Goal: Task Accomplishment & Management: Use online tool/utility

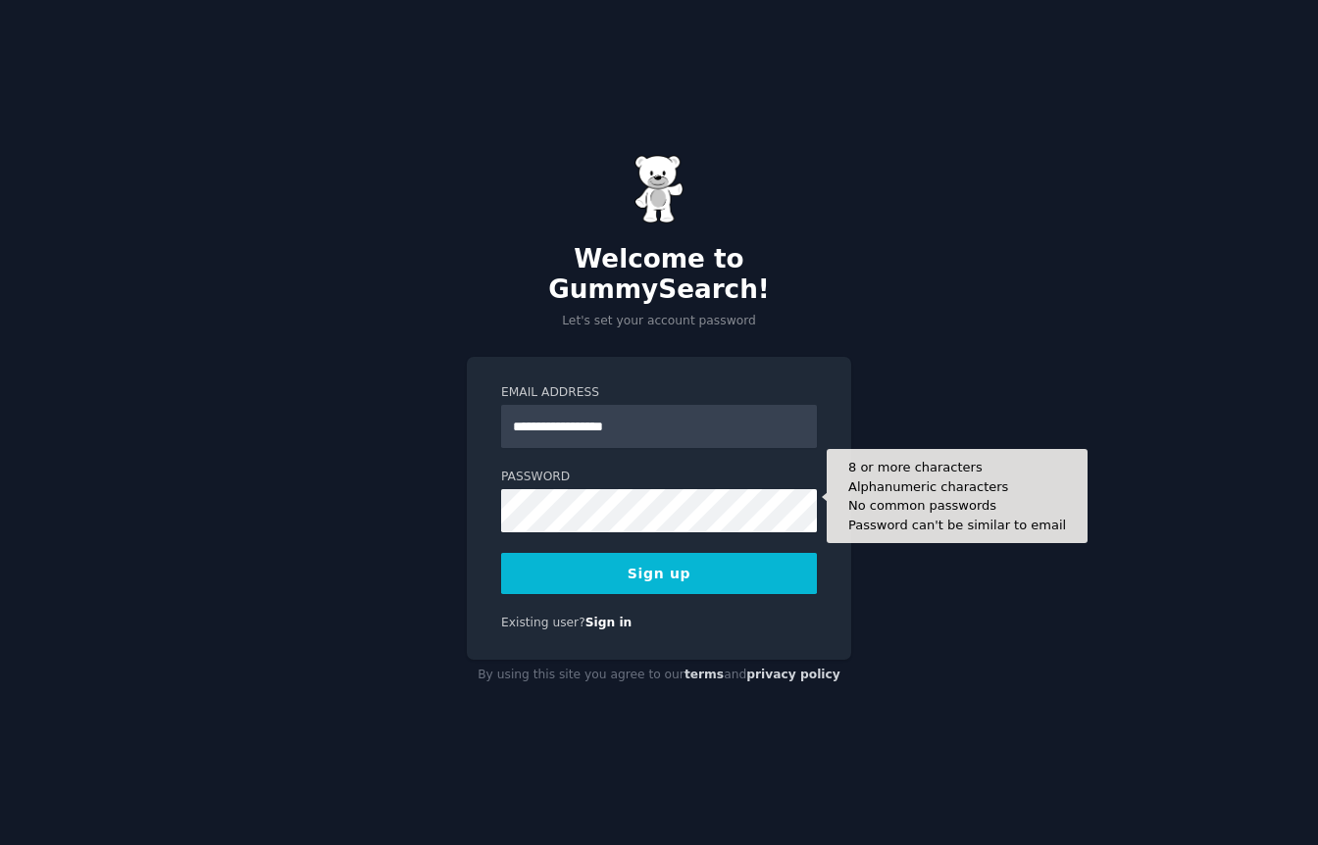
type input "**********"
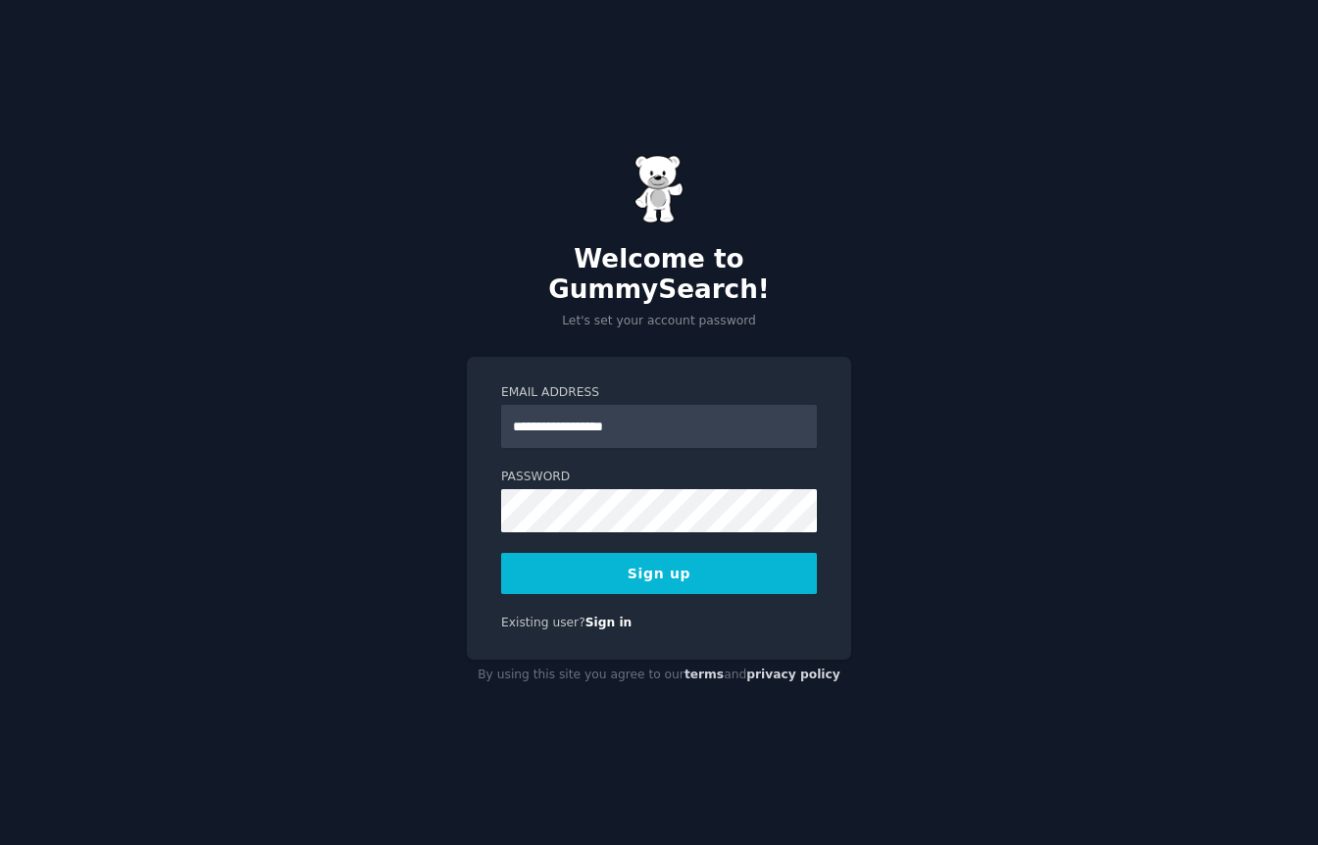
click at [688, 562] on button "Sign up" at bounding box center [659, 573] width 316 height 41
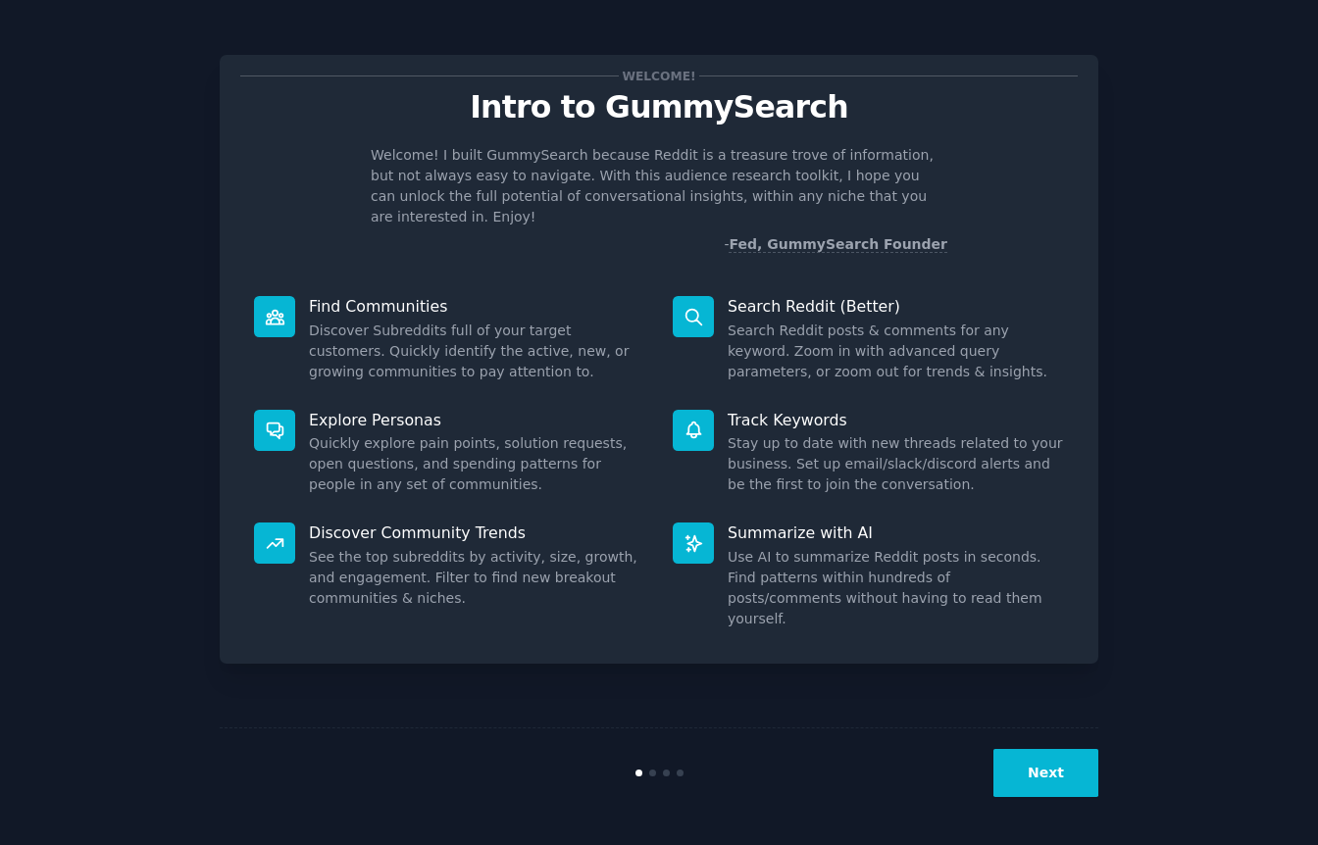
click at [1043, 779] on button "Next" at bounding box center [1045, 773] width 105 height 48
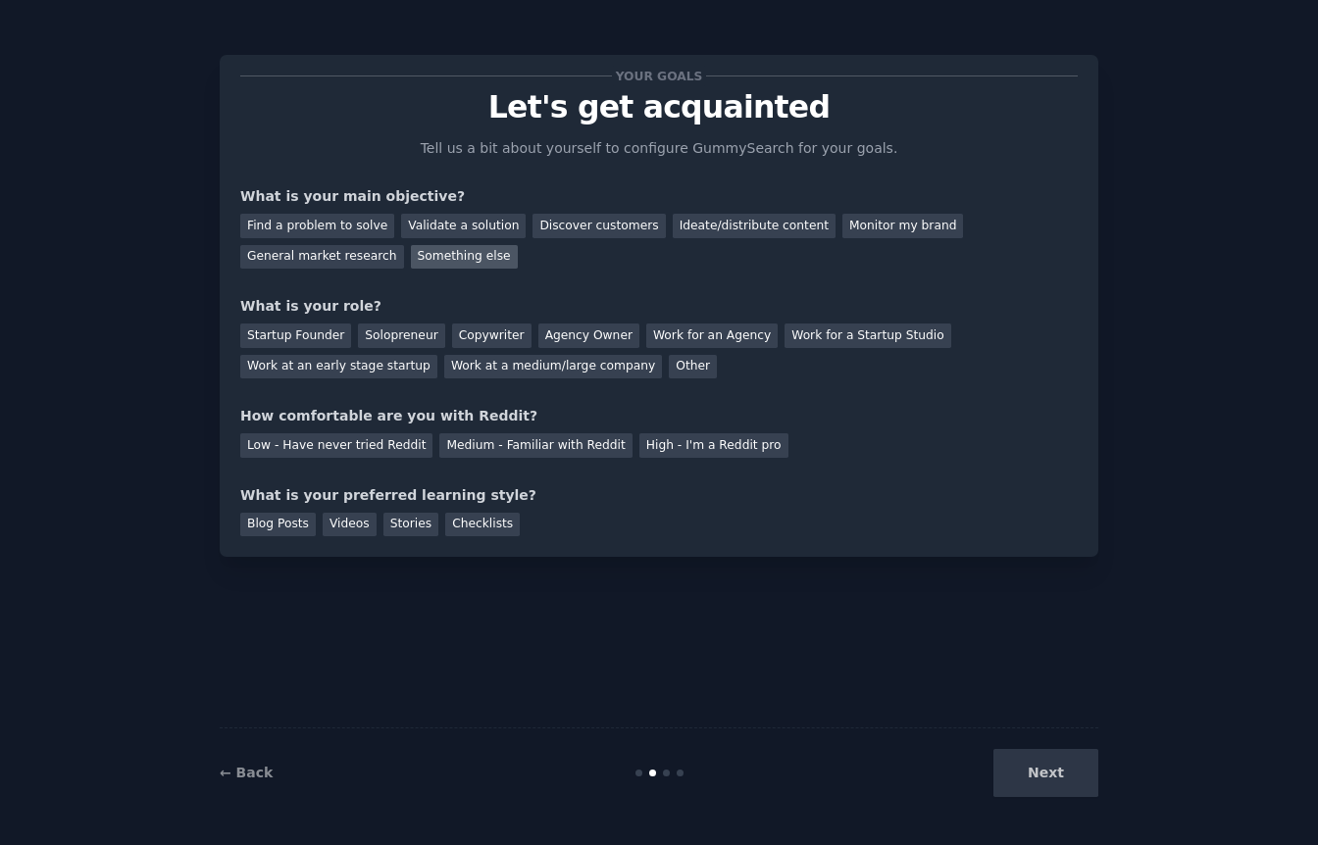
click at [431, 256] on div "Something else" at bounding box center [464, 257] width 107 height 25
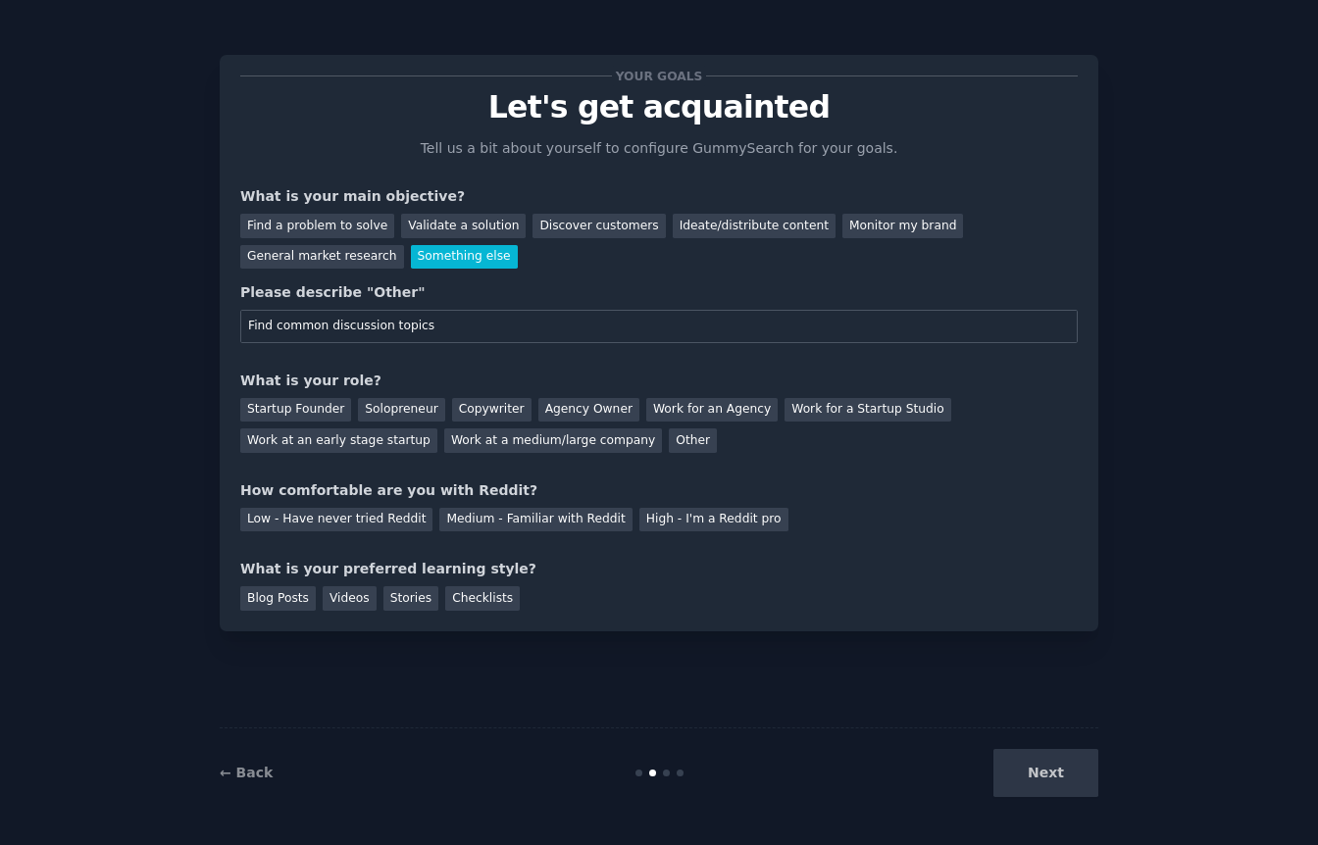
type input "Find common discussion topics"
click at [462, 363] on div "Your goals Let's get acquainted Tell us a bit about yourself to configure Gummy…" at bounding box center [658, 343] width 837 height 535
click at [669, 437] on div "Other" at bounding box center [693, 441] width 48 height 25
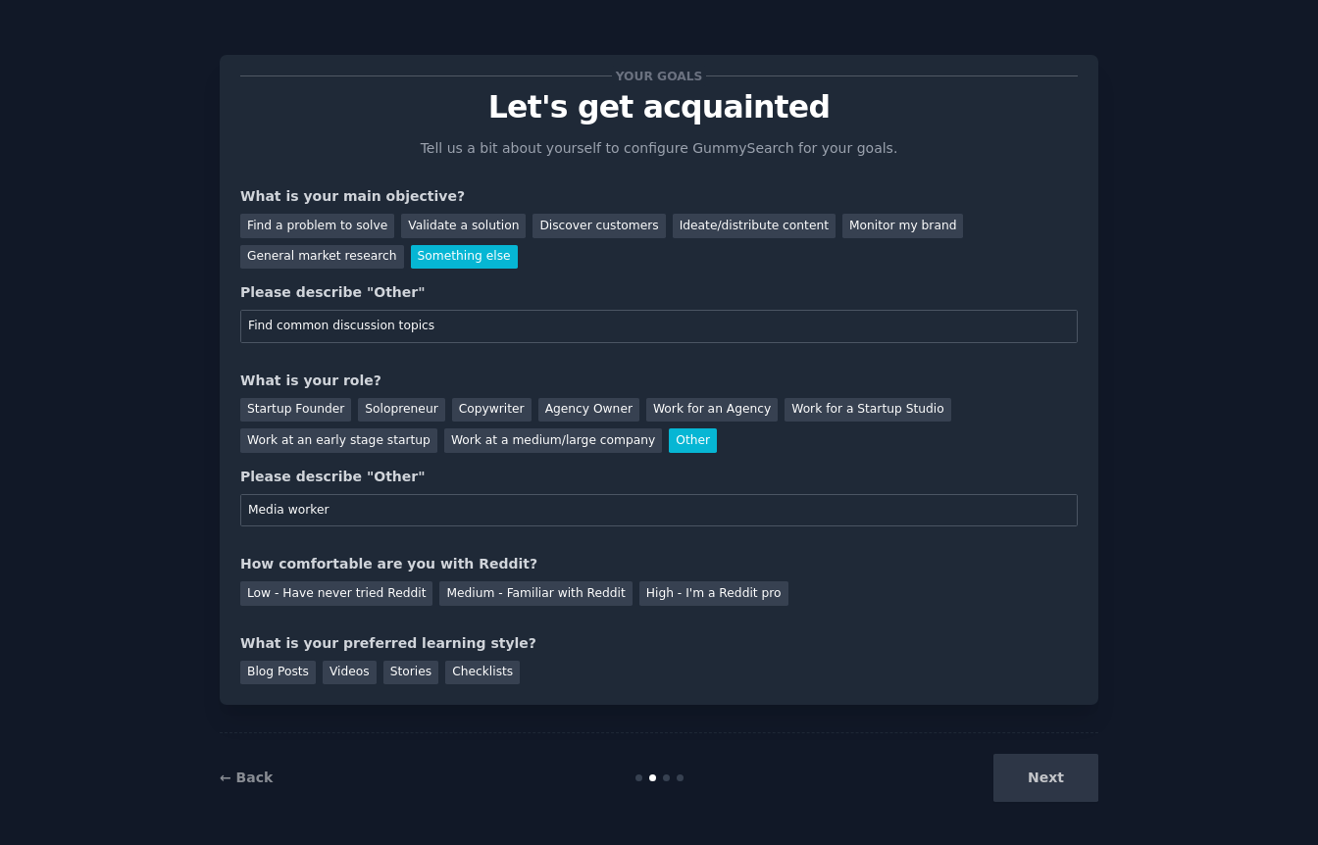
scroll to position [1, 0]
type input "Media worker"
click at [394, 587] on div "Low - Have never tried Reddit" at bounding box center [336, 593] width 192 height 25
click at [283, 669] on div "Blog Posts" at bounding box center [278, 672] width 76 height 25
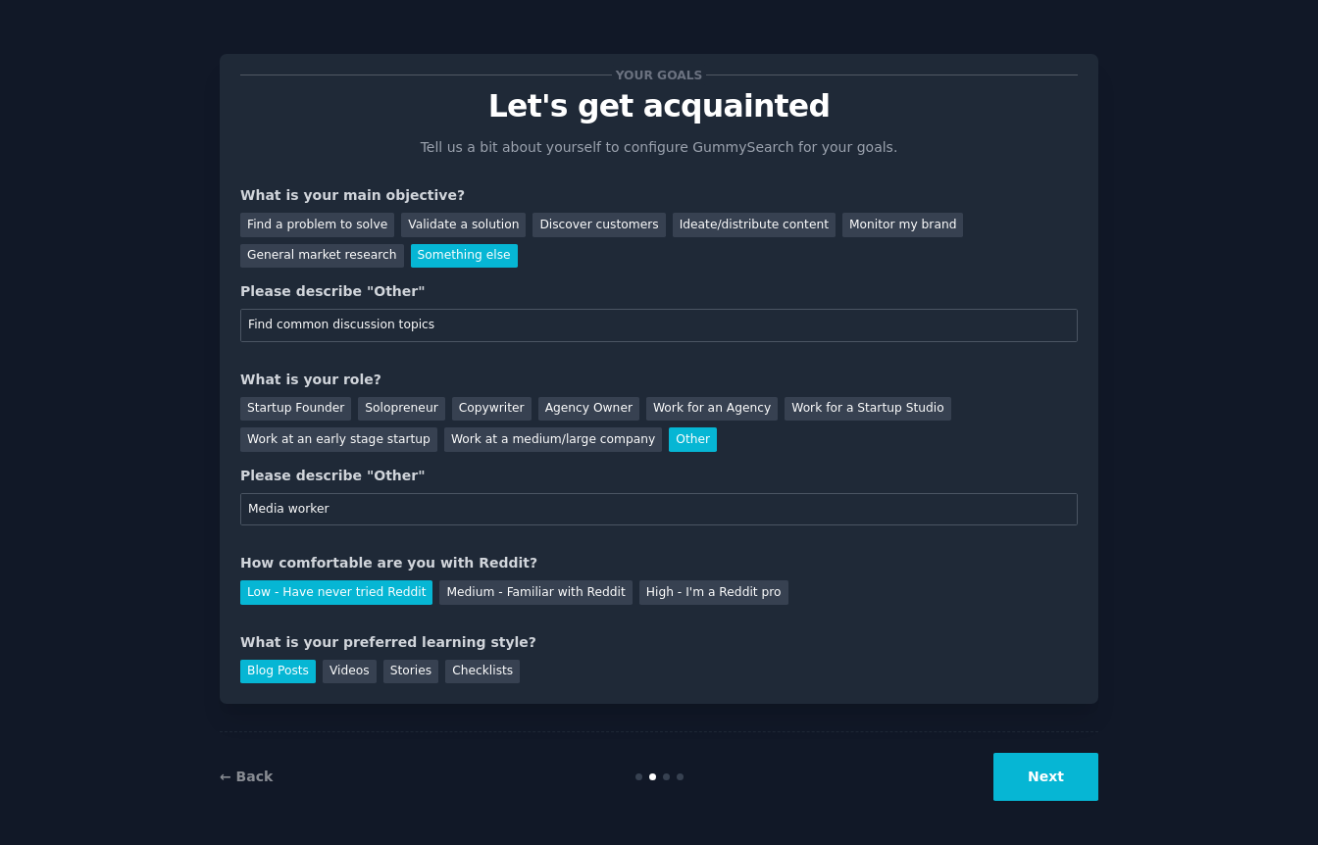
click at [1057, 774] on button "Next" at bounding box center [1045, 777] width 105 height 48
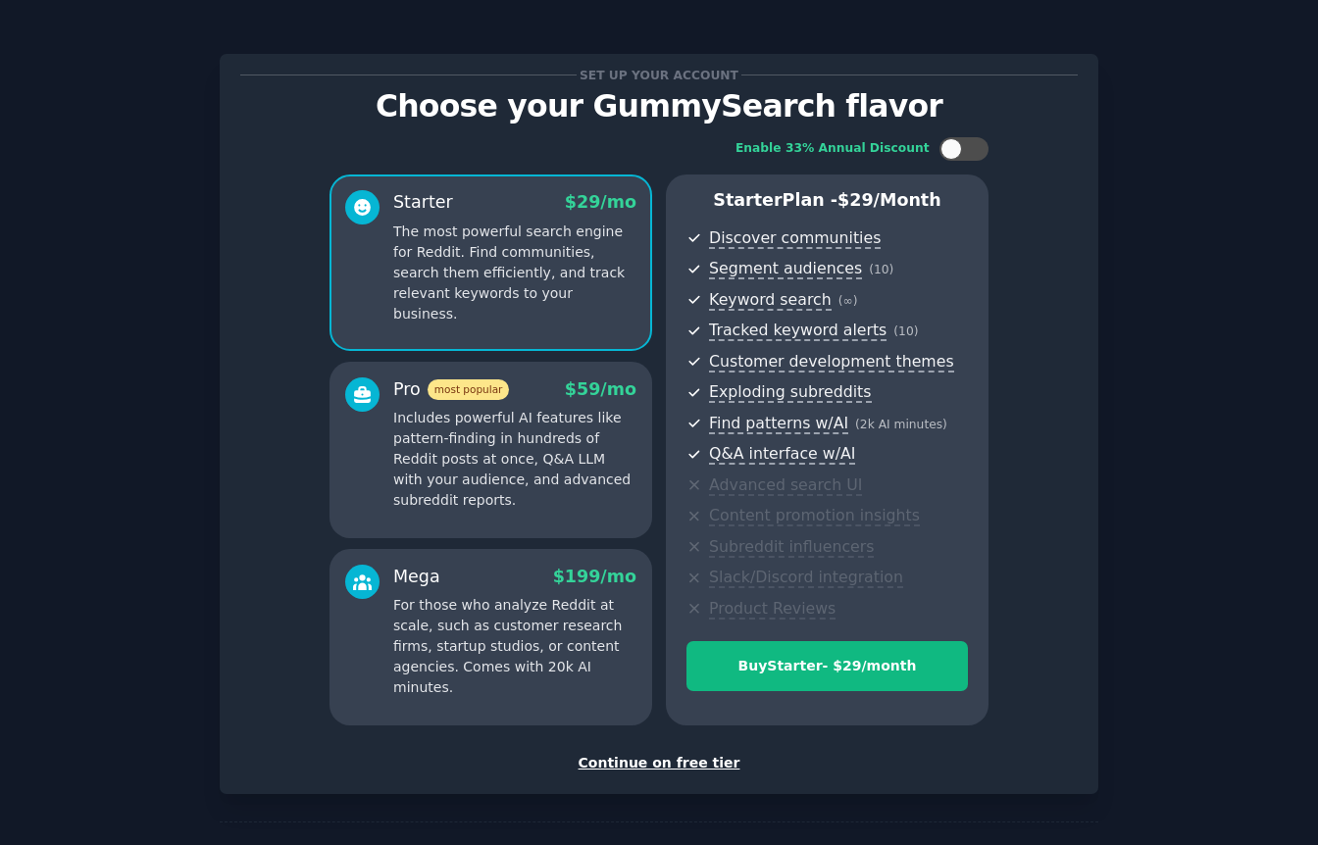
click at [696, 759] on div "Continue on free tier" at bounding box center [658, 763] width 837 height 21
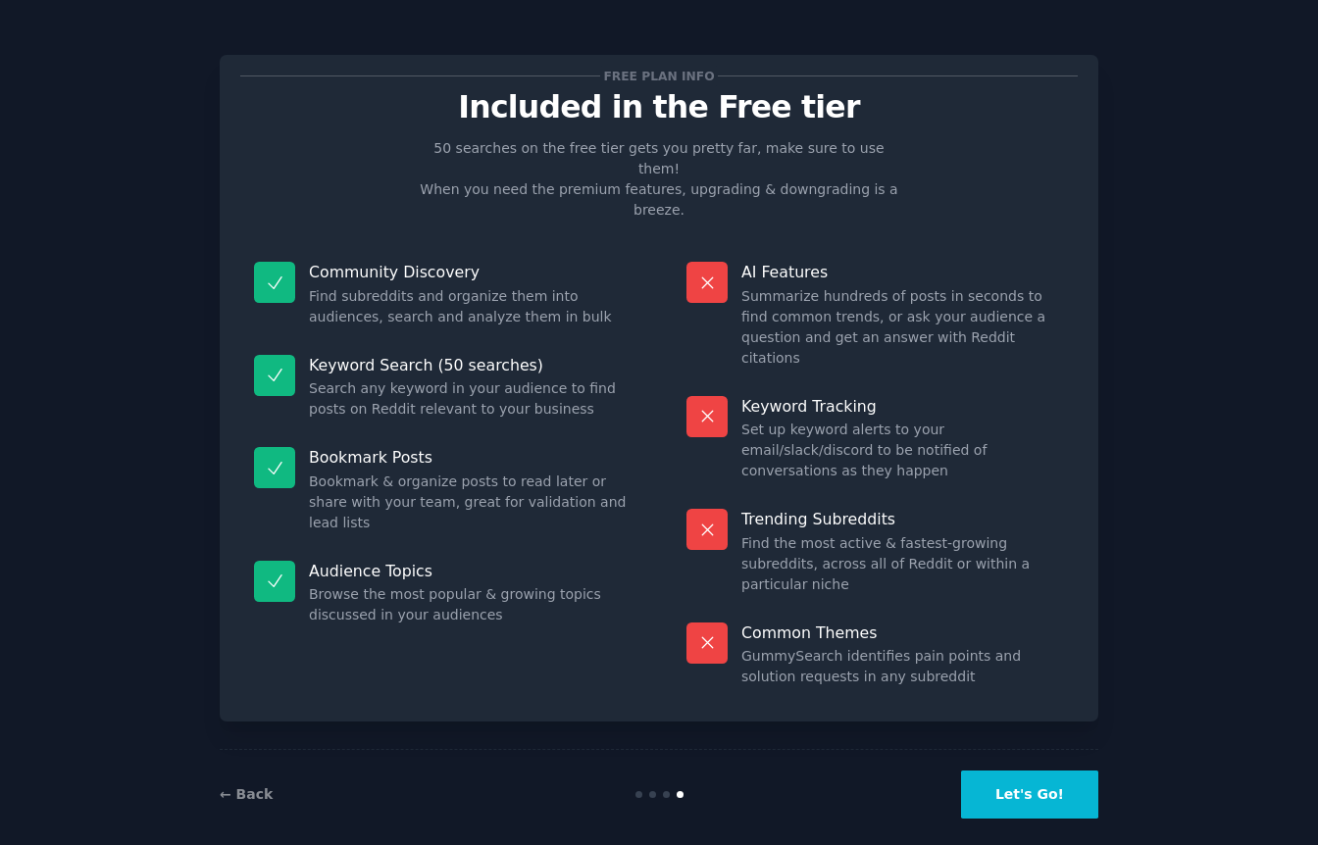
click at [1020, 785] on button "Let's Go!" at bounding box center [1029, 795] width 137 height 48
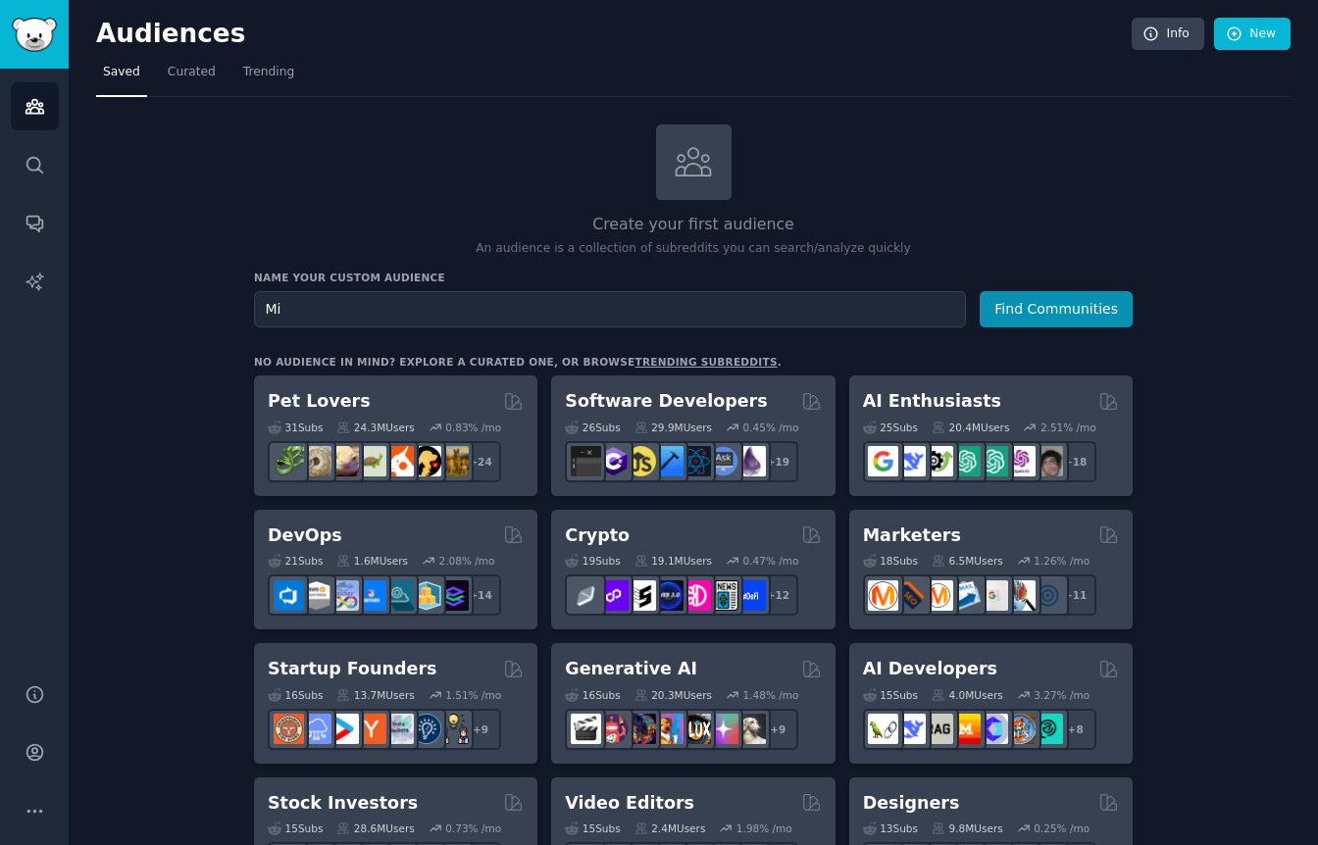
type input "M"
type input "I"
type input "Is it possible to use other language than English"
click at [1056, 307] on button "Find Communities" at bounding box center [1056, 309] width 153 height 36
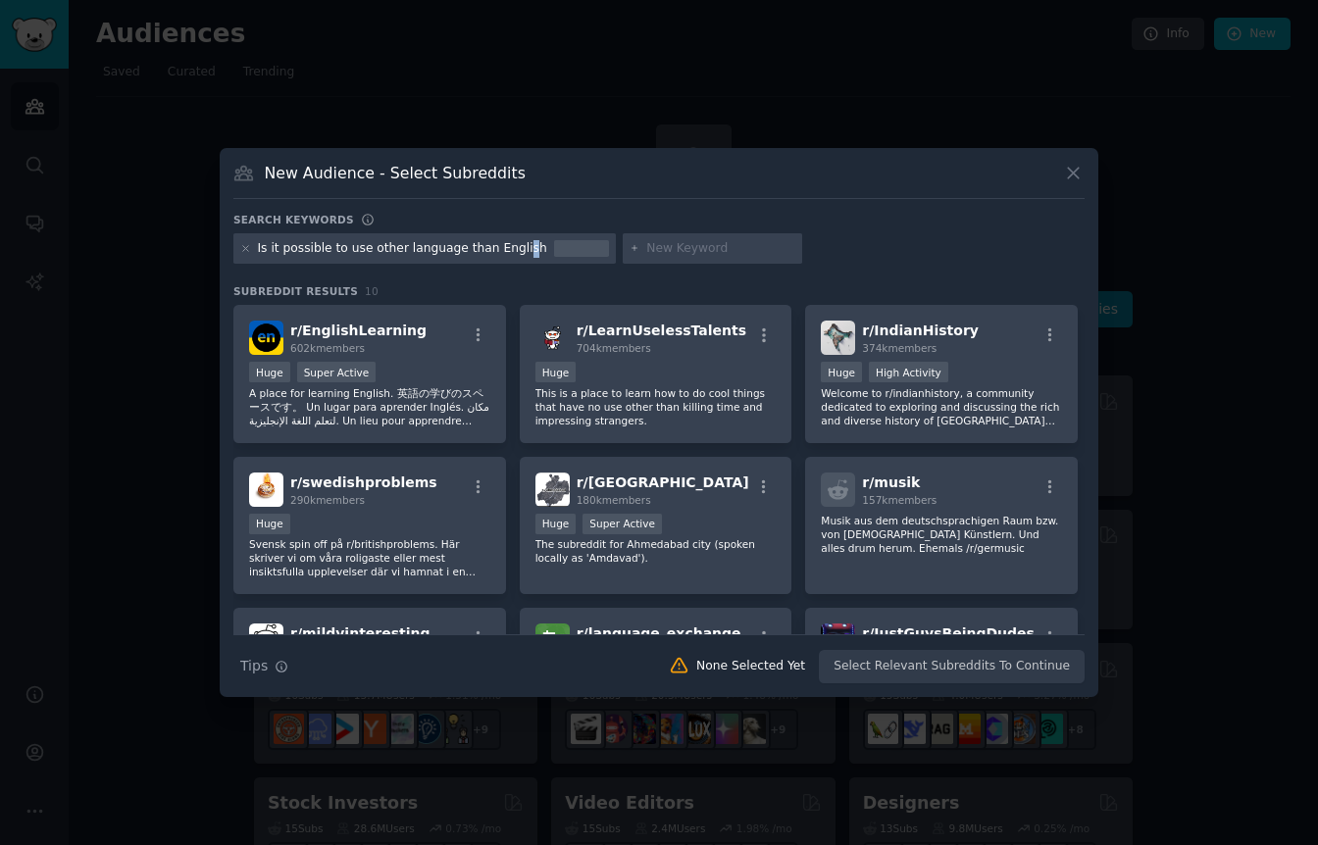
click at [514, 252] on div "Is it possible to use other language than English" at bounding box center [402, 249] width 289 height 18
drag, startPoint x: 256, startPoint y: 251, endPoint x: 533, endPoint y: 255, distance: 277.6
click at [533, 255] on div "Is it possible to use other language than English" at bounding box center [424, 248] width 382 height 31
click at [239, 247] on div "Is it possible to use other language than English" at bounding box center [424, 248] width 382 height 31
click at [245, 249] on icon at bounding box center [245, 248] width 5 height 5
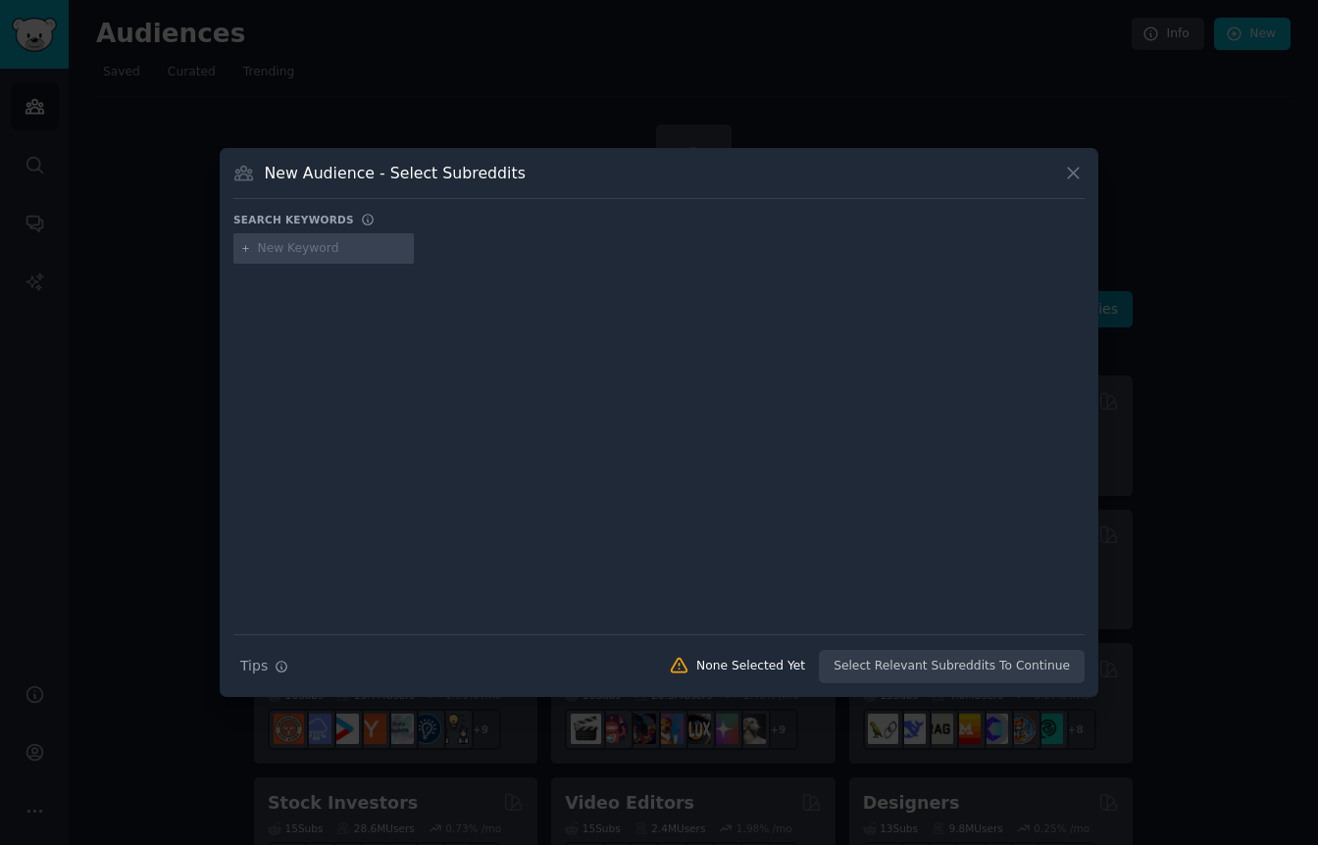
click at [343, 243] on input "text" at bounding box center [332, 249] width 149 height 18
click at [1077, 176] on icon at bounding box center [1073, 173] width 11 height 11
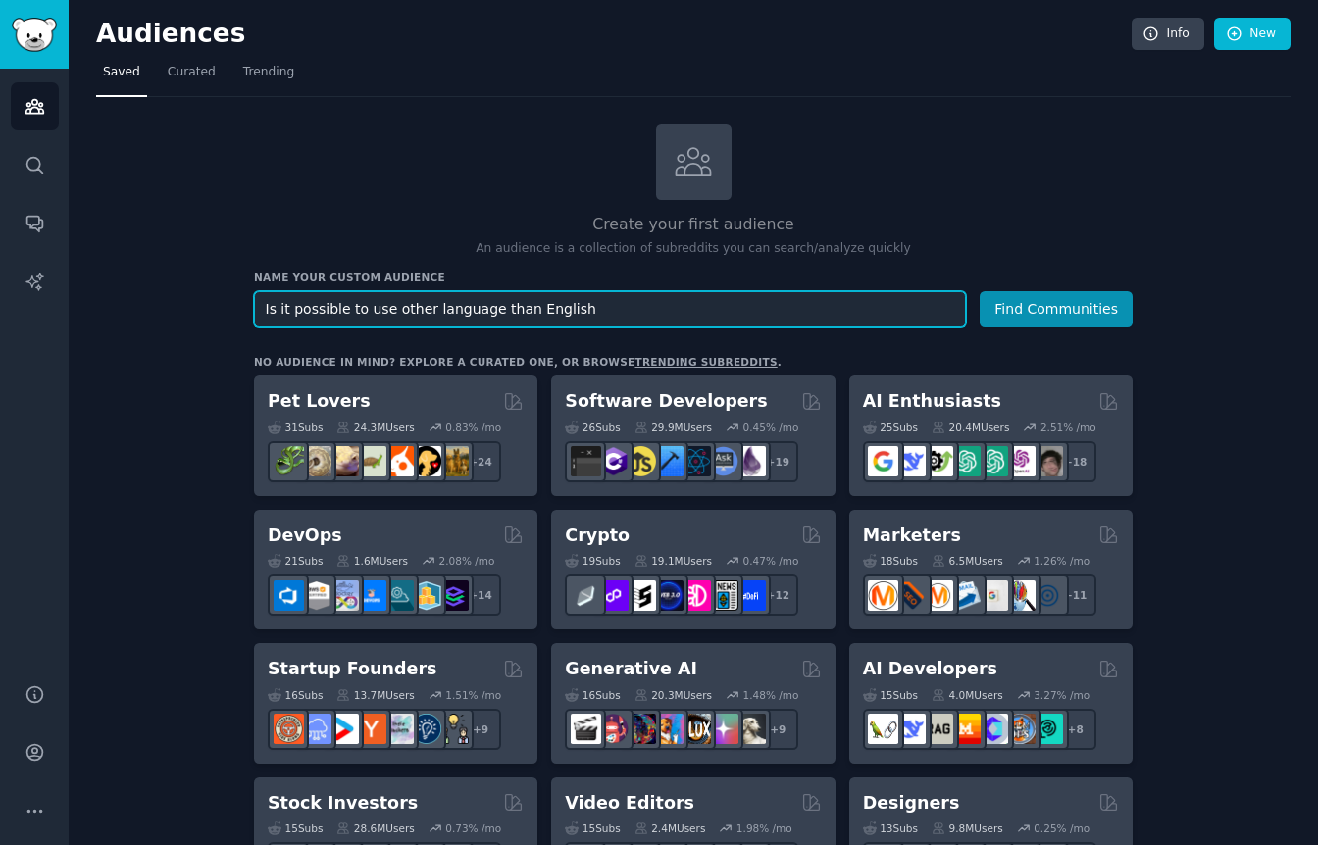
drag, startPoint x: 579, startPoint y: 306, endPoint x: 254, endPoint y: 291, distance: 324.9
click at [254, 291] on input "Is it possible to use other language than English" at bounding box center [610, 309] width 712 height 36
type input "yleisimmät nuorison käyttämät sanat"
click at [1056, 307] on button "Find Communities" at bounding box center [1056, 309] width 153 height 36
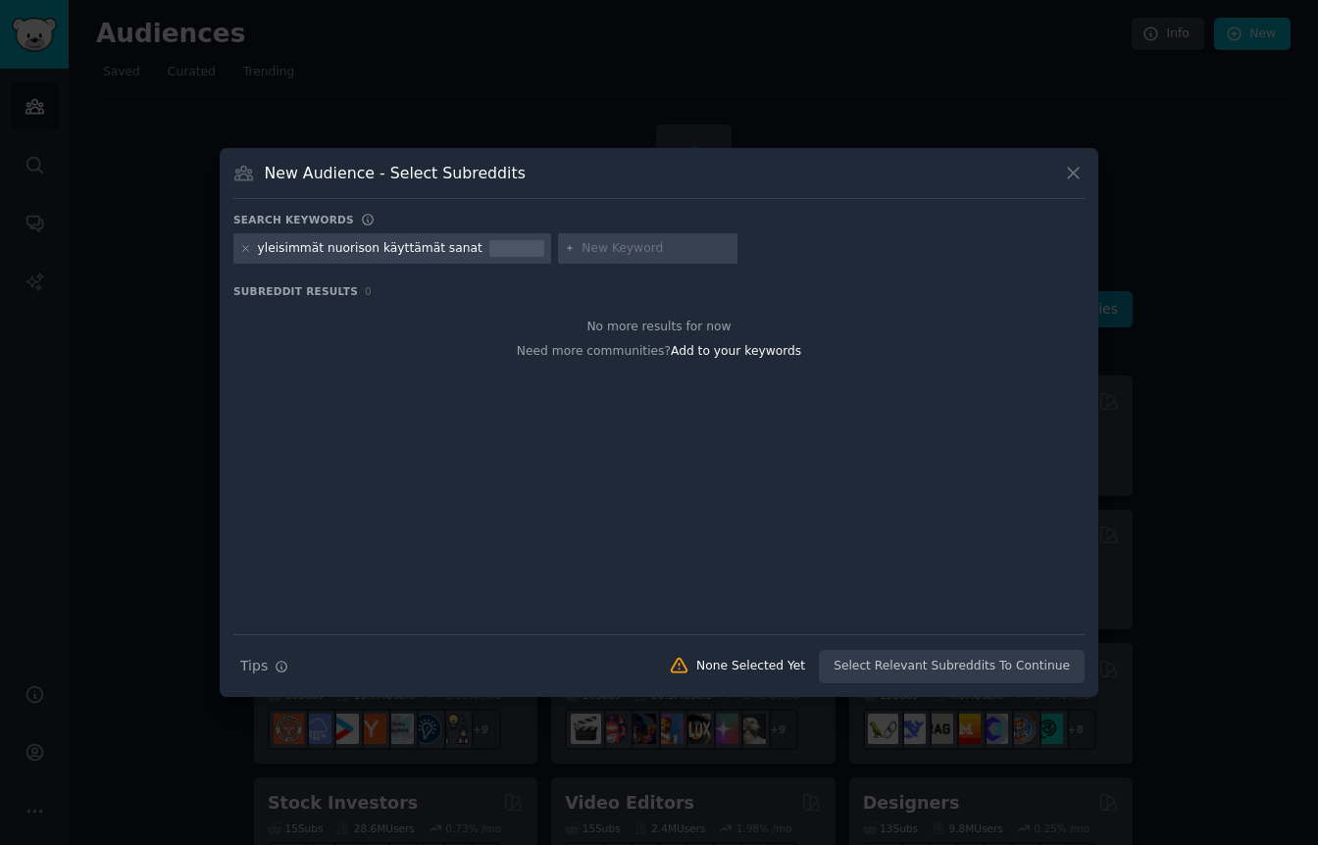
click at [238, 249] on div "yleisimmät nuorison käyttämät sanat" at bounding box center [392, 248] width 318 height 31
click at [241, 249] on icon at bounding box center [245, 248] width 11 height 11
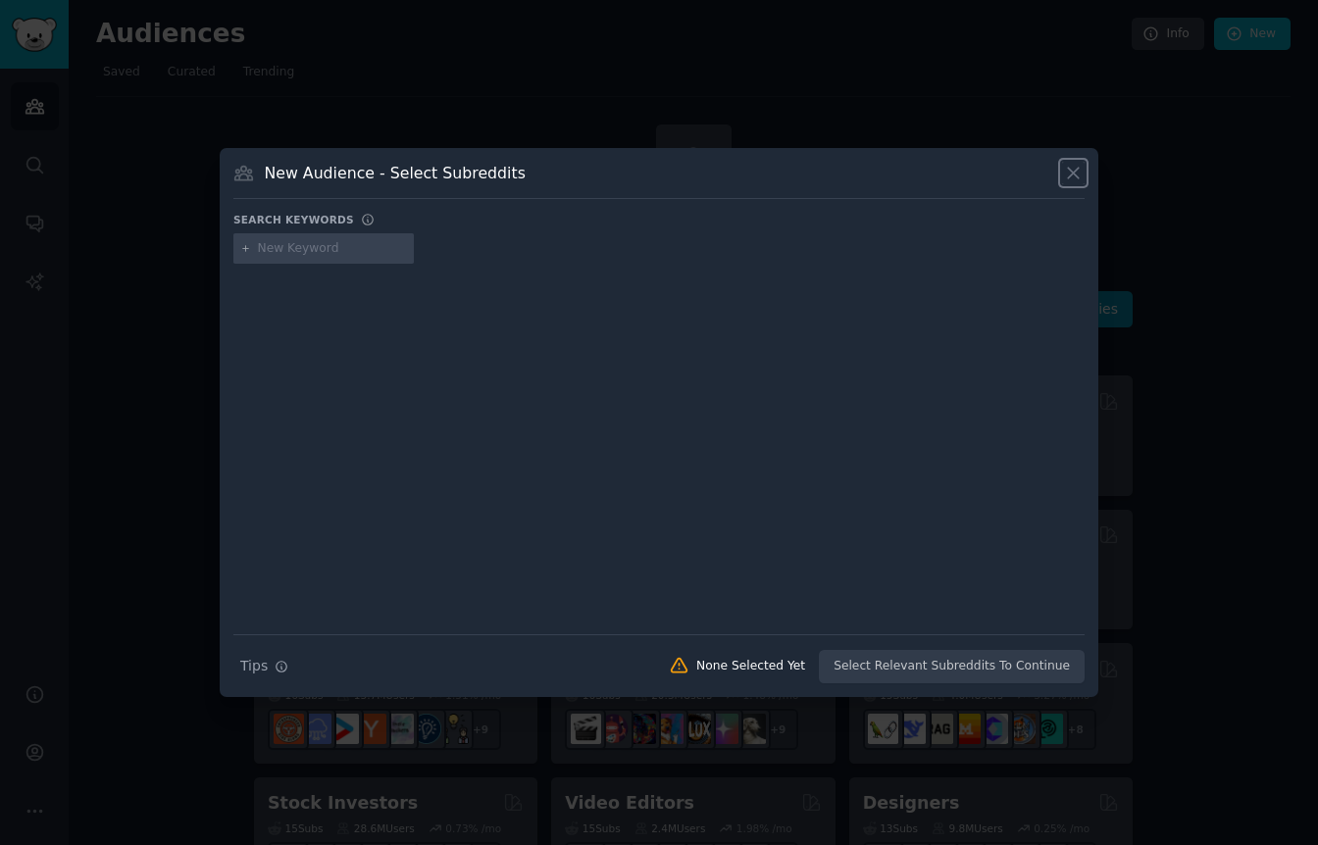
click at [1078, 179] on icon at bounding box center [1073, 173] width 21 height 21
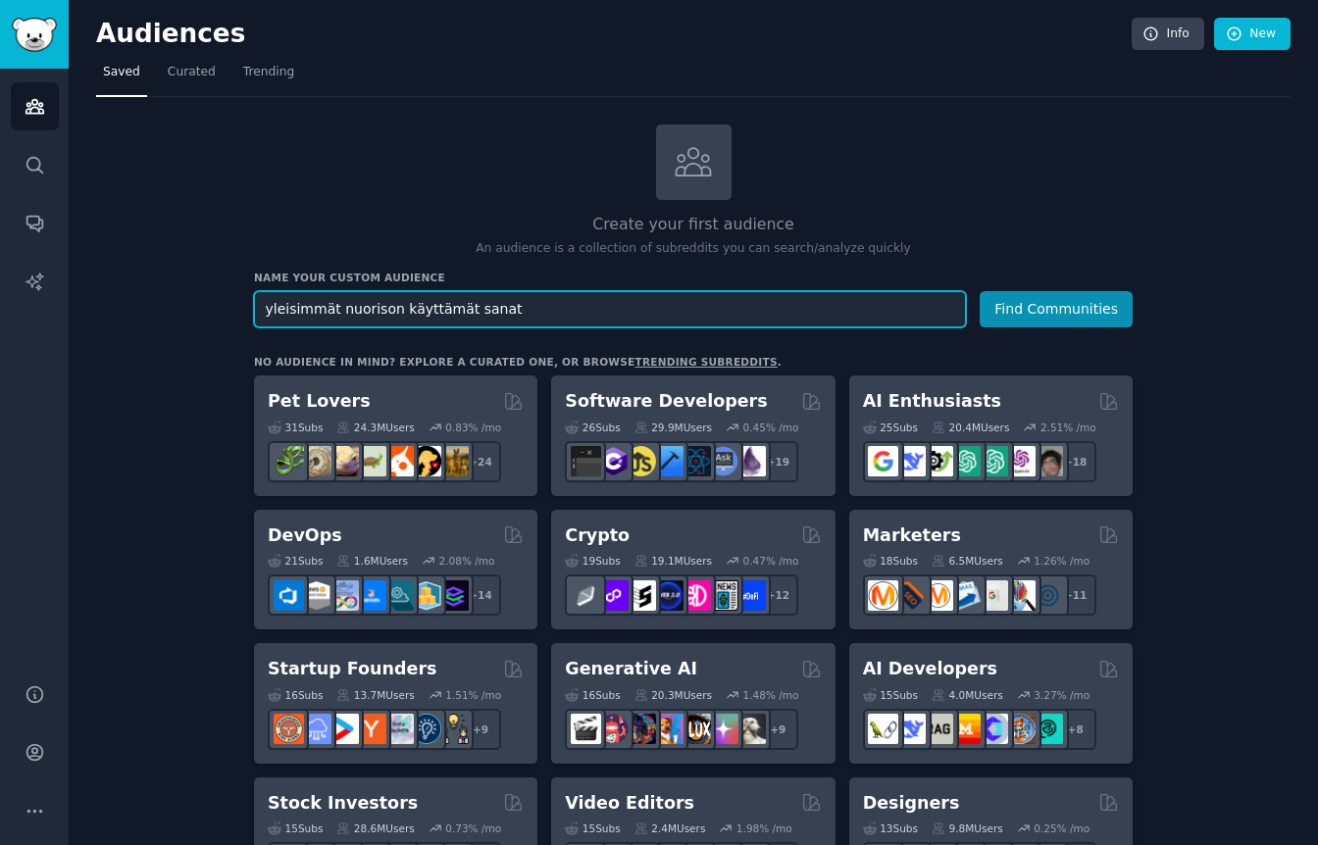
drag, startPoint x: 486, startPoint y: 314, endPoint x: 220, endPoint y: 300, distance: 267.1
type input "common words that teenagers usei"
click at [1056, 307] on button "Find Communities" at bounding box center [1056, 309] width 153 height 36
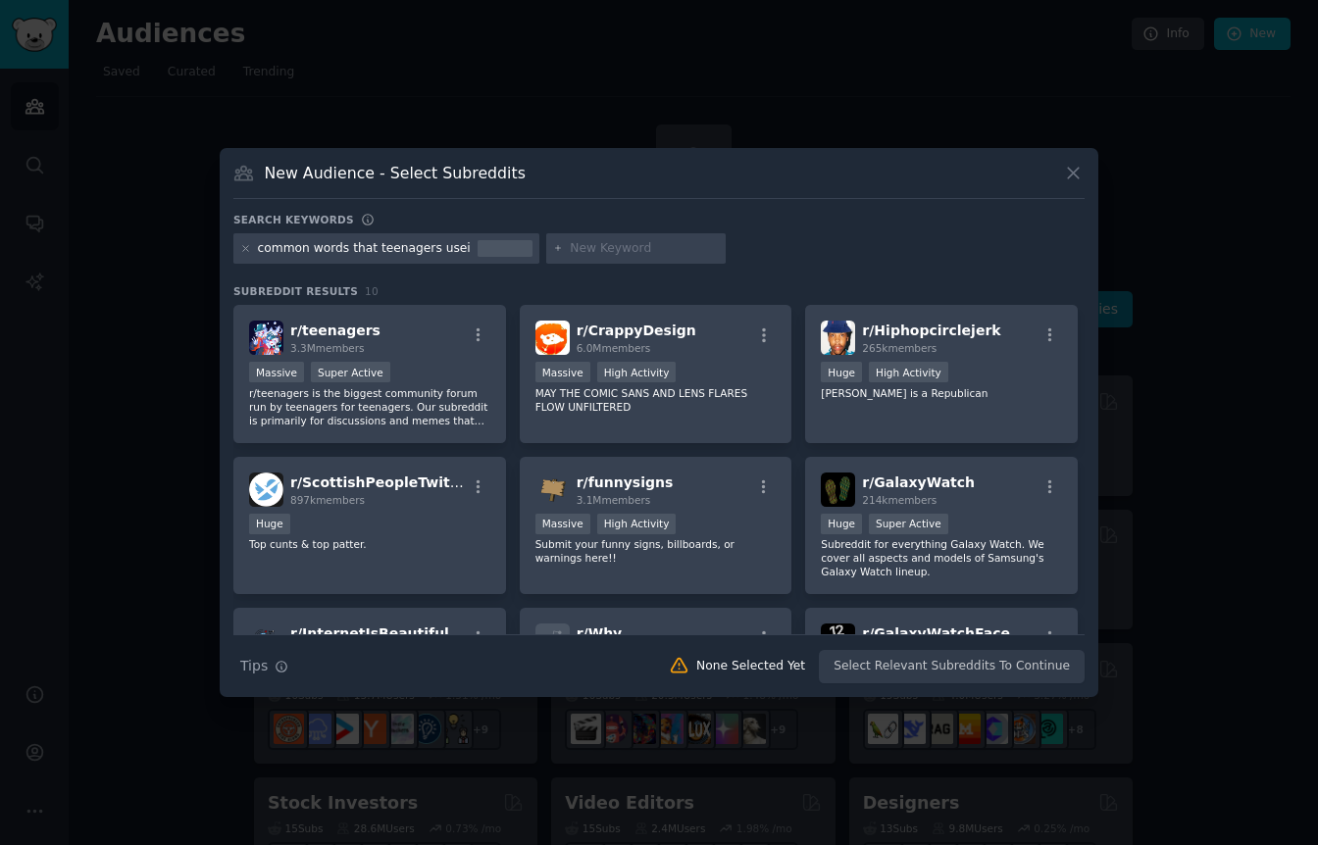
click at [1072, 179] on icon at bounding box center [1073, 173] width 21 height 21
